Goal: Navigation & Orientation: Find specific page/section

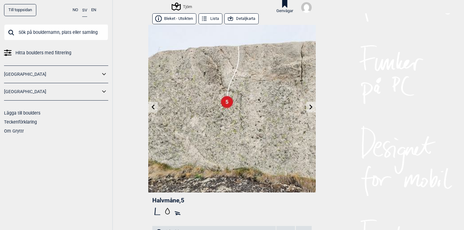
click at [177, 19] on button "Bleket - Utsikten" at bounding box center [174, 18] width 44 height 11
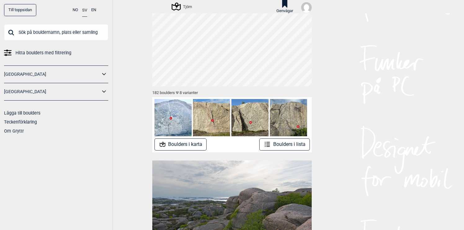
scroll to position [34, 0]
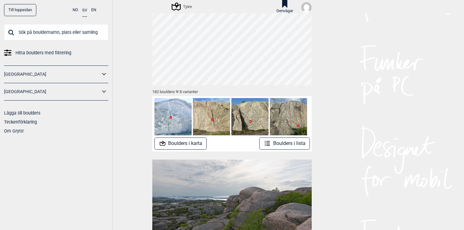
click at [247, 124] on img at bounding box center [249, 116] width 37 height 37
click at [252, 121] on img at bounding box center [249, 116] width 37 height 37
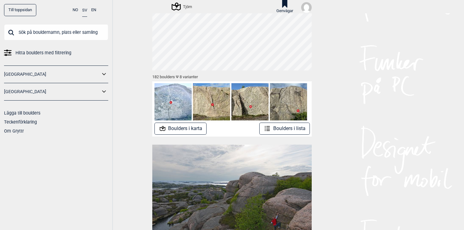
scroll to position [51, 0]
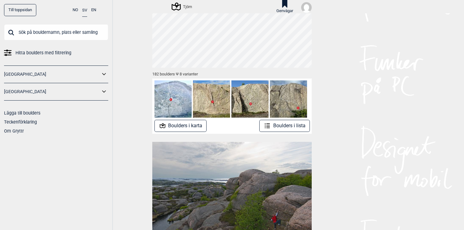
click at [222, 106] on img at bounding box center [211, 98] width 37 height 37
click at [241, 106] on img at bounding box center [249, 98] width 37 height 37
click at [169, 103] on img at bounding box center [172, 98] width 37 height 37
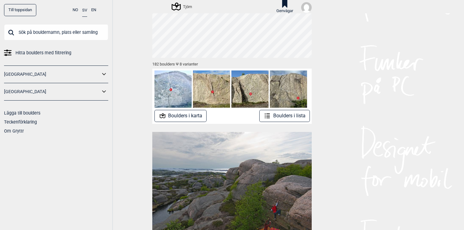
scroll to position [24, 0]
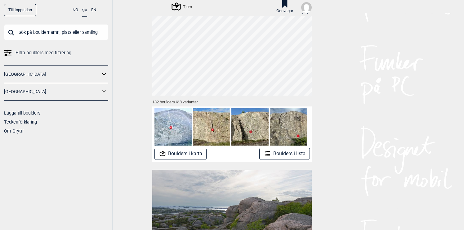
click at [190, 128] on img at bounding box center [172, 126] width 37 height 37
click at [191, 154] on button "Boulders i karta" at bounding box center [180, 154] width 52 height 12
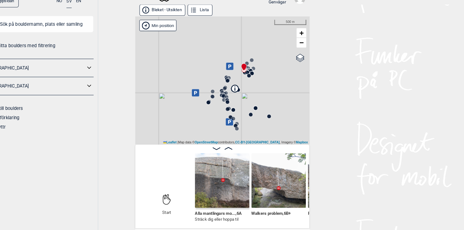
drag, startPoint x: 236, startPoint y: 112, endPoint x: 251, endPoint y: 95, distance: 22.4
click at [251, 95] on div "Tjörn" at bounding box center [231, 86] width 167 height 123
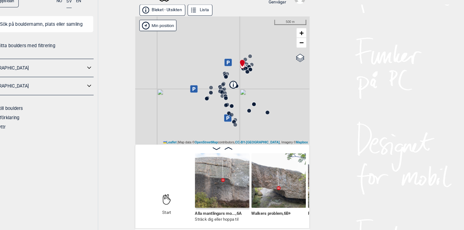
click at [258, 115] on circle at bounding box center [258, 116] width 4 height 4
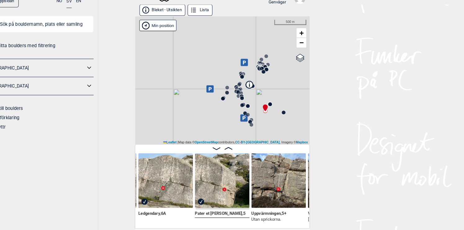
drag, startPoint x: 254, startPoint y: 128, endPoint x: 272, endPoint y: 128, distance: 18.0
click at [271, 128] on div "Tjörn" at bounding box center [231, 86] width 167 height 123
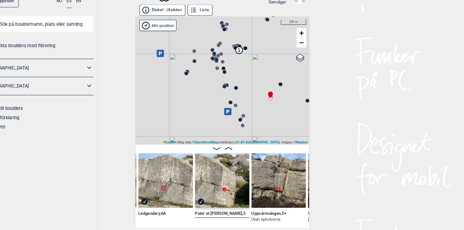
drag, startPoint x: 272, startPoint y: 128, endPoint x: 231, endPoint y: 92, distance: 54.1
click at [232, 94] on div "Tjörn" at bounding box center [231, 86] width 167 height 123
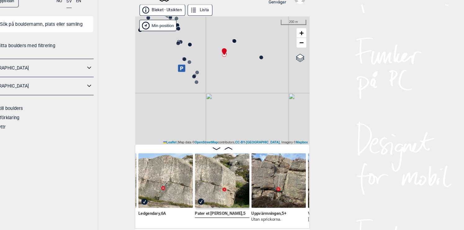
click at [204, 82] on circle at bounding box center [205, 83] width 4 height 4
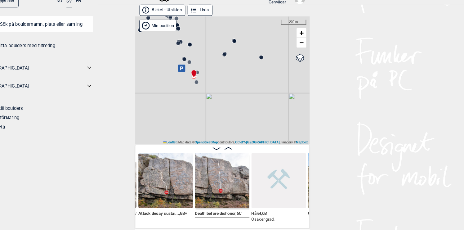
drag, startPoint x: 198, startPoint y: 97, endPoint x: 229, endPoint y: 114, distance: 35.5
click at [229, 113] on div "Tjörn" at bounding box center [231, 86] width 167 height 123
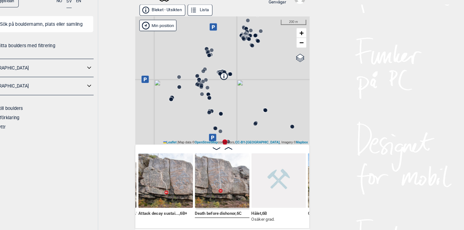
drag, startPoint x: 206, startPoint y: 79, endPoint x: 203, endPoint y: 128, distance: 49.1
click at [203, 128] on div "Tjörn" at bounding box center [231, 86] width 167 height 123
click at [230, 118] on circle at bounding box center [231, 118] width 4 height 4
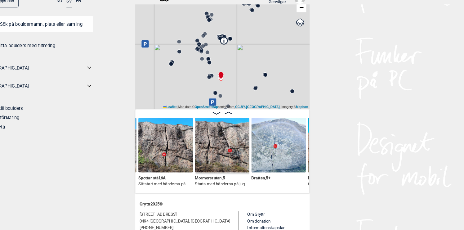
scroll to position [40, 0]
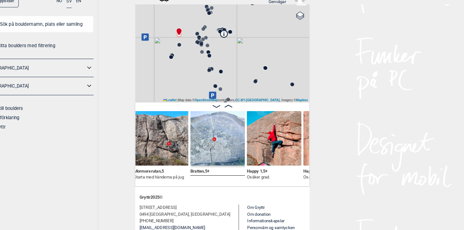
scroll to position [0, 7979]
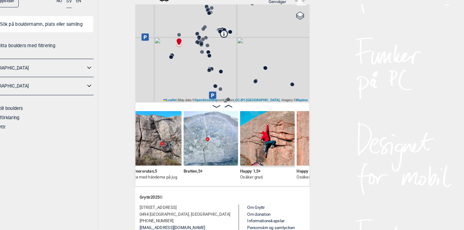
scroll to position [0, 7984]
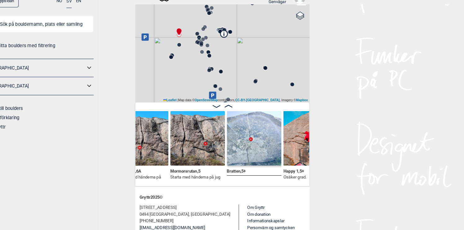
scroll to position [0, 7943]
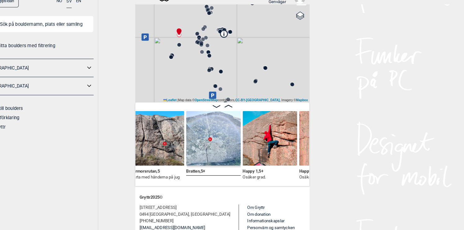
scroll to position [0, 7983]
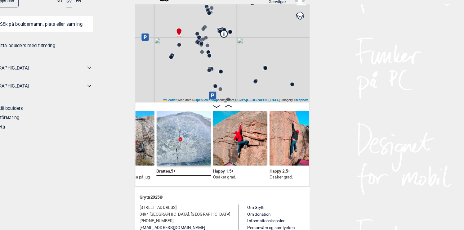
scroll to position [0, 8035]
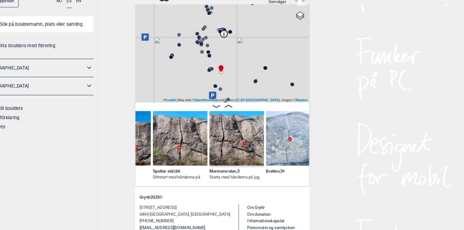
scroll to position [0, 7906]
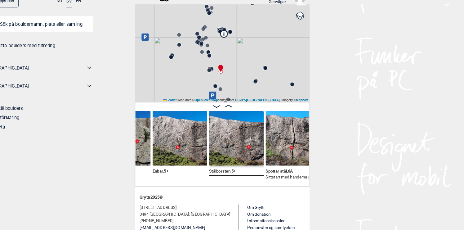
scroll to position [0, 7805]
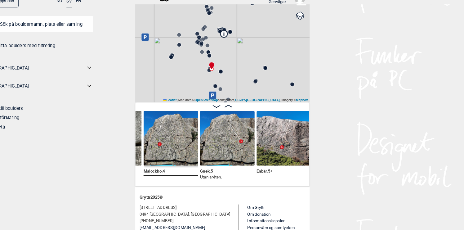
scroll to position [0, 7708]
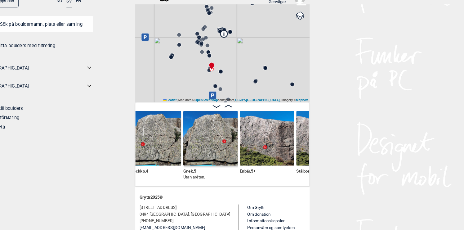
scroll to position [0, 7729]
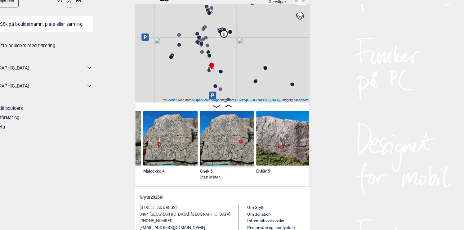
scroll to position [0, 7718]
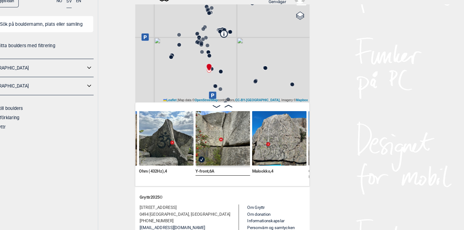
scroll to position [0, 7601]
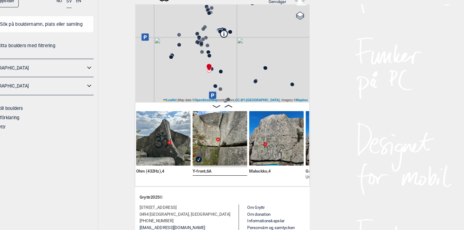
click at [225, 145] on img at bounding box center [229, 142] width 52 height 52
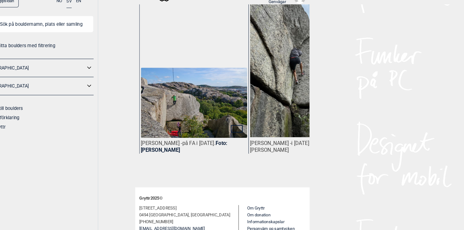
scroll to position [333, 0]
